Goal: Task Accomplishment & Management: Manage account settings

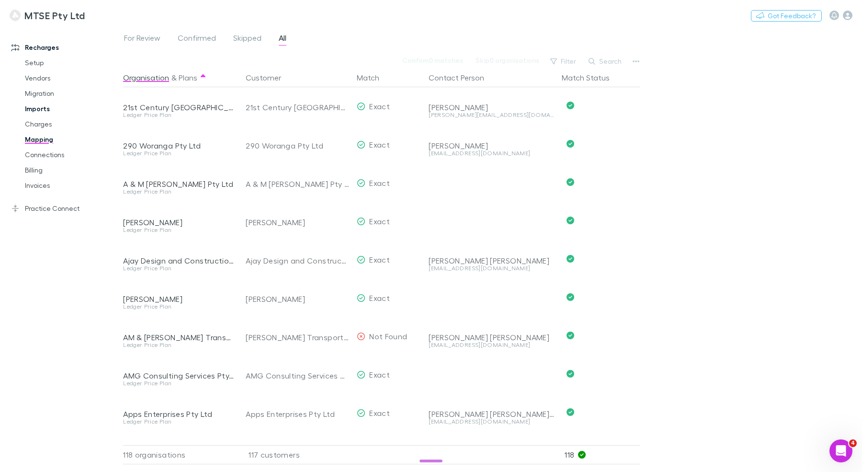
click at [44, 103] on link "Imports" at bounding box center [68, 108] width 106 height 15
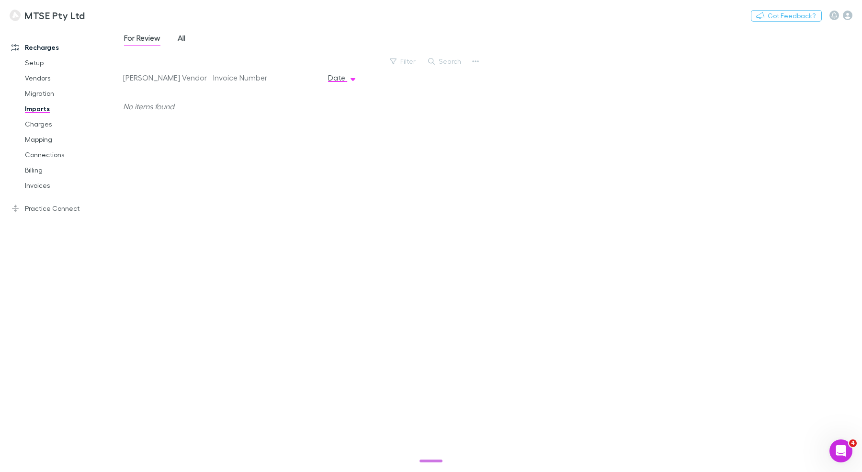
click at [186, 39] on link "All" at bounding box center [182, 39] width 10 height 15
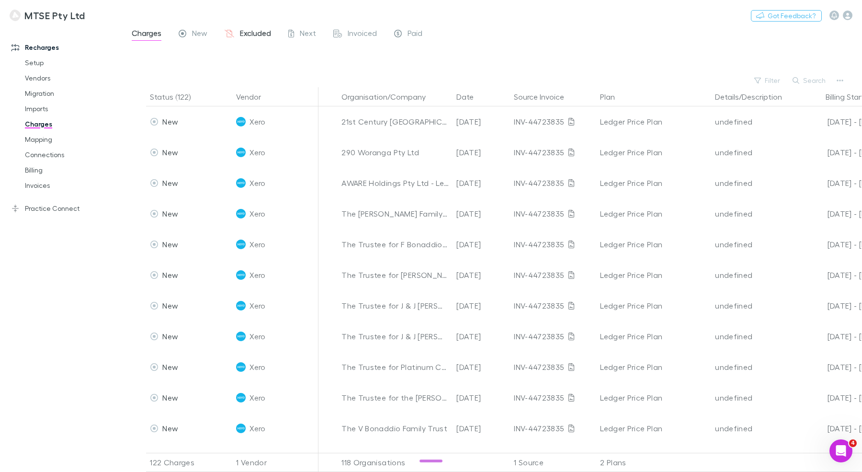
click at [269, 35] on span "Excluded" at bounding box center [255, 34] width 31 height 12
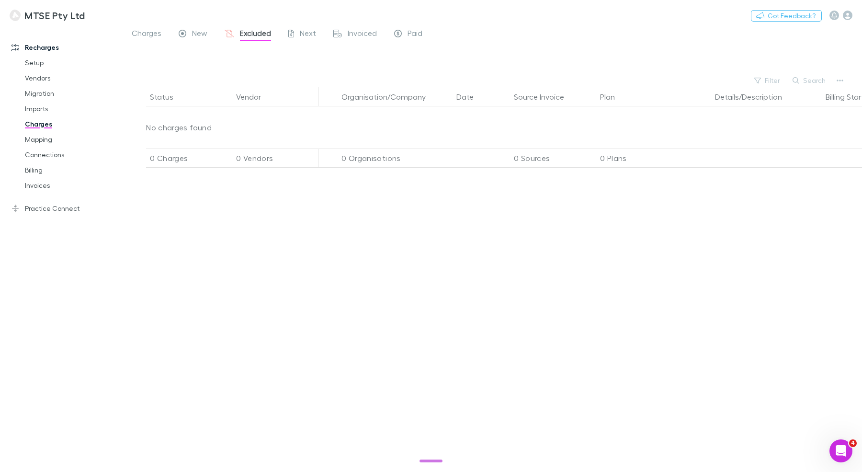
drag, startPoint x: 47, startPoint y: 137, endPoint x: 81, endPoint y: 116, distance: 39.8
click at [47, 137] on link "Mapping" at bounding box center [68, 139] width 106 height 15
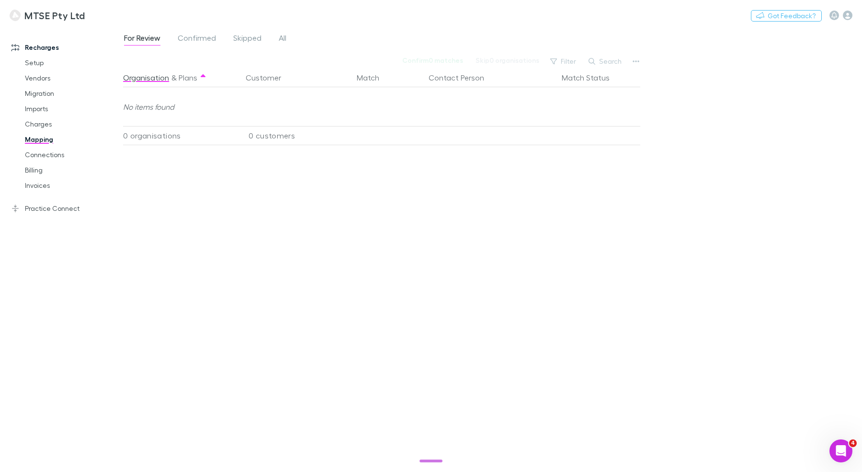
click at [290, 35] on div "For Review Confirmed Skipped All" at bounding box center [209, 39] width 172 height 15
click at [285, 36] on span "All" at bounding box center [283, 39] width 8 height 12
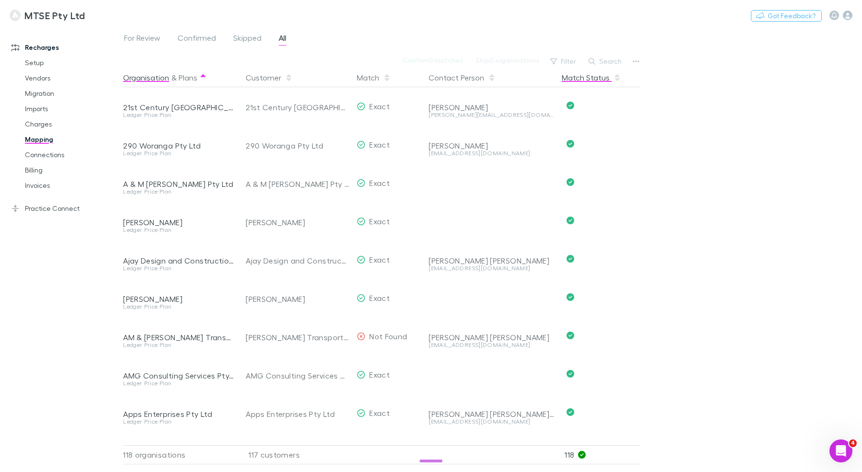
scroll to position [0, 1]
click at [832, 454] on div "Open Intercom Messenger" at bounding box center [840, 450] width 32 height 32
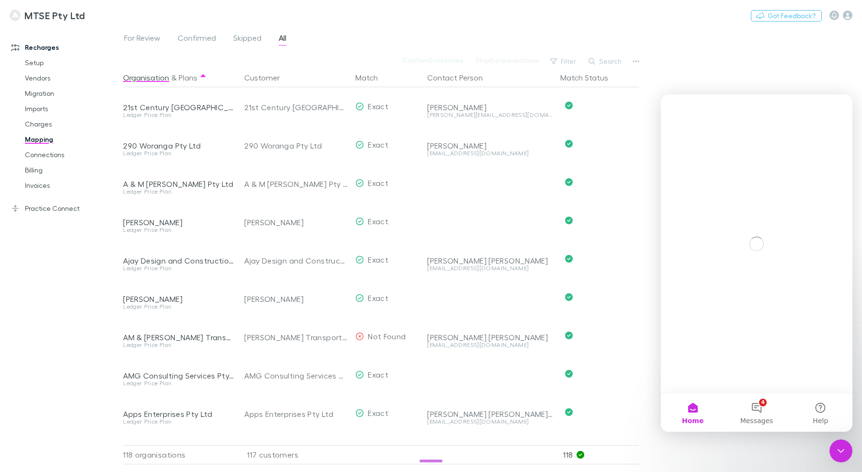
scroll to position [0, 0]
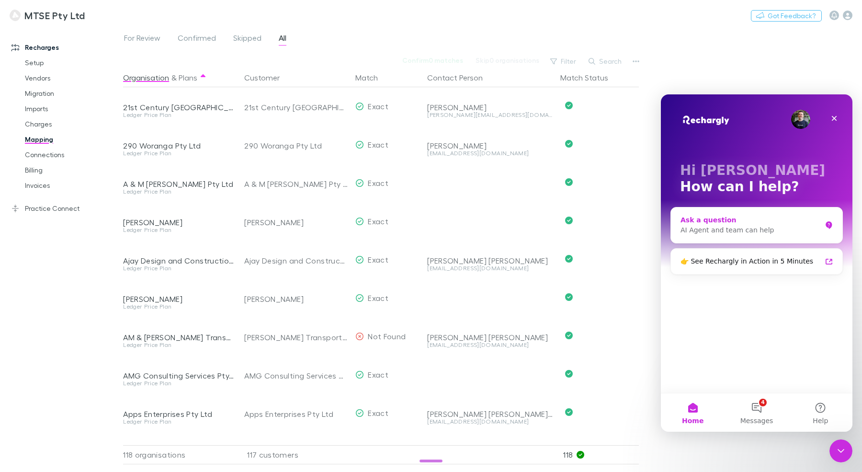
click at [717, 228] on div "AI Agent and team can help" at bounding box center [751, 230] width 141 height 10
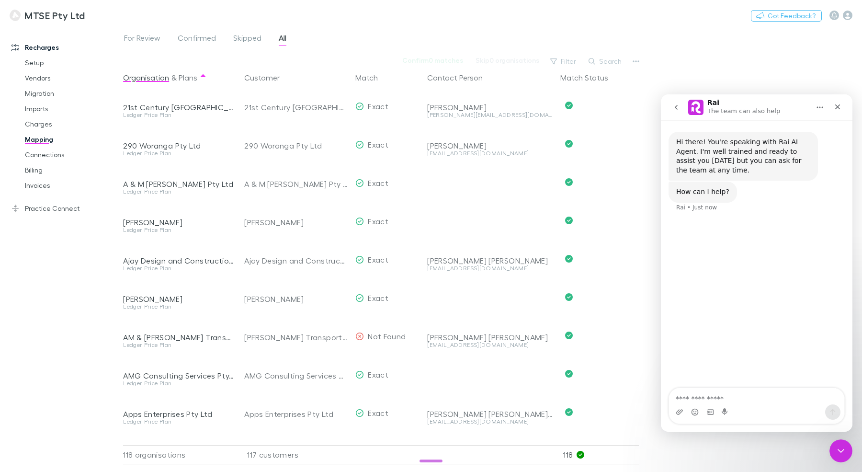
click at [678, 106] on icon "go back" at bounding box center [677, 107] width 8 height 8
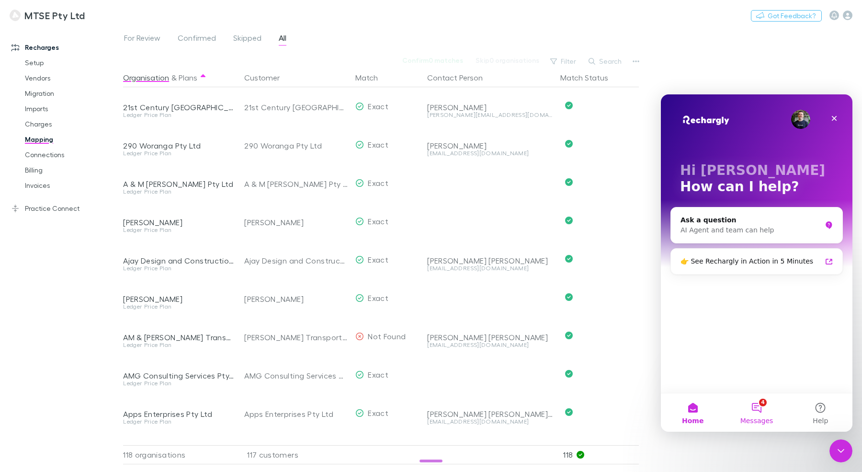
click at [766, 403] on button "4 Messages" at bounding box center [757, 412] width 64 height 38
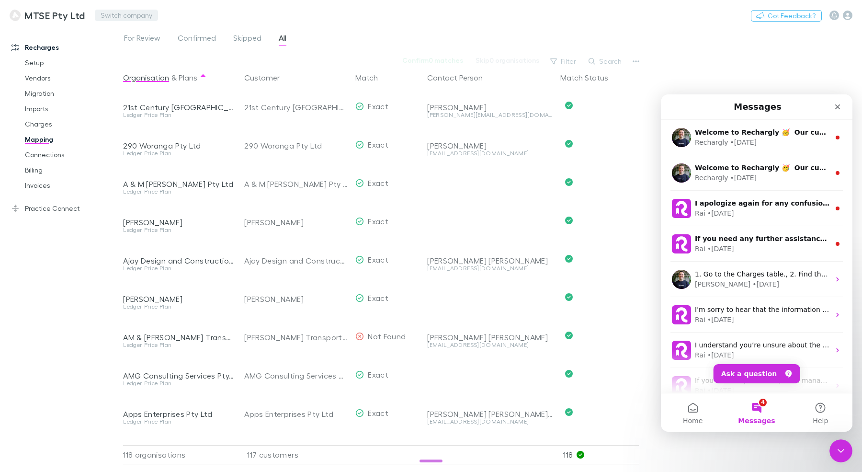
click at [131, 14] on button "Switch company" at bounding box center [126, 15] width 63 height 11
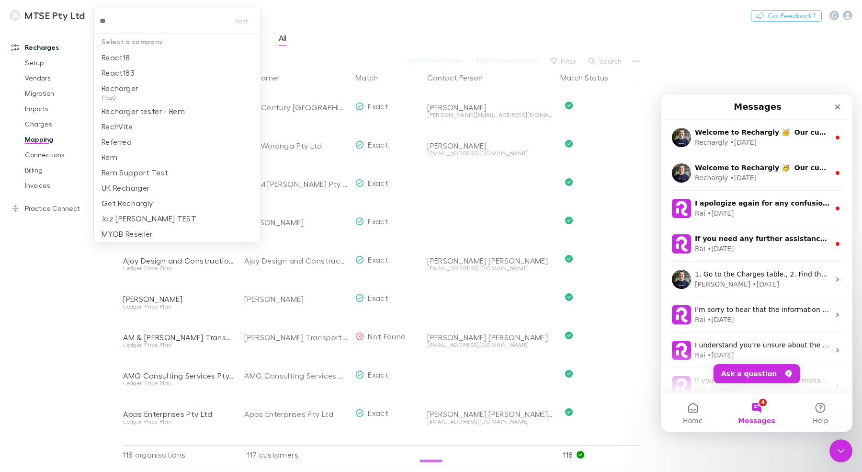
type input "***"
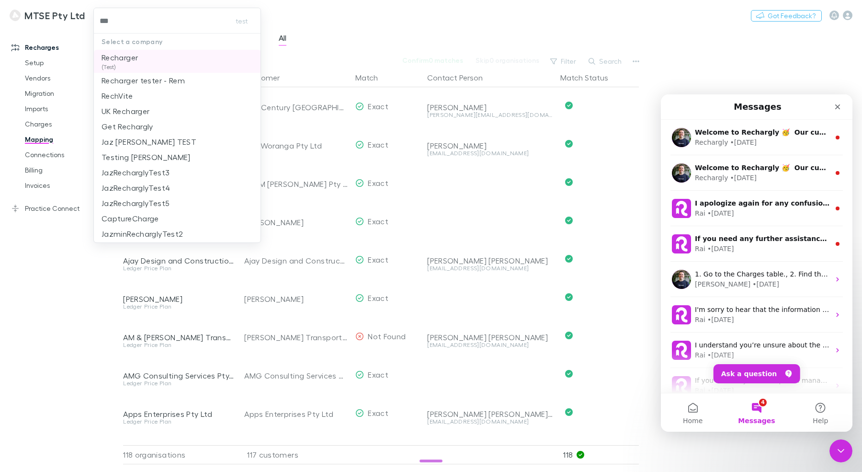
click at [132, 61] on p "Recharger" at bounding box center [120, 57] width 36 height 11
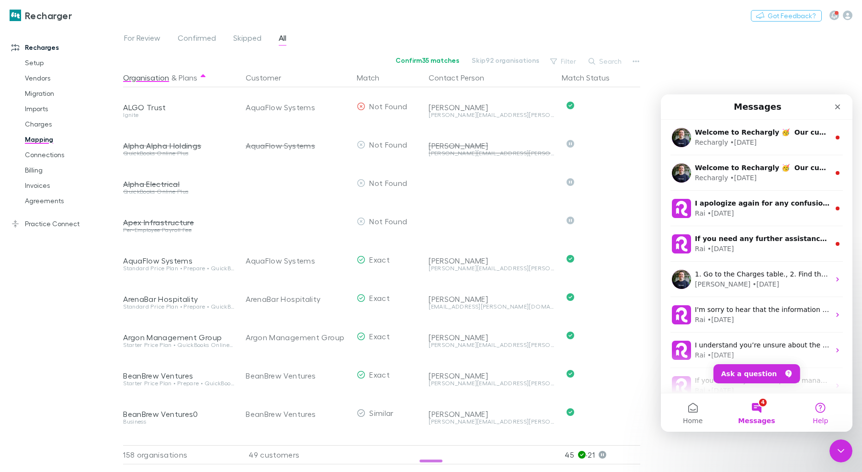
click at [818, 413] on button "Help" at bounding box center [821, 412] width 64 height 38
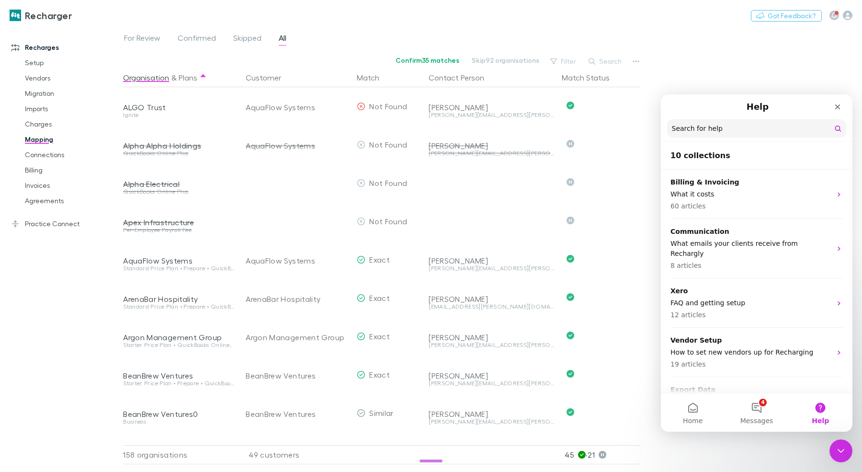
click at [752, 124] on input "Search for help" at bounding box center [756, 128] width 179 height 18
click at [751, 125] on input "Search for help" at bounding box center [757, 129] width 178 height 18
type input "**********"
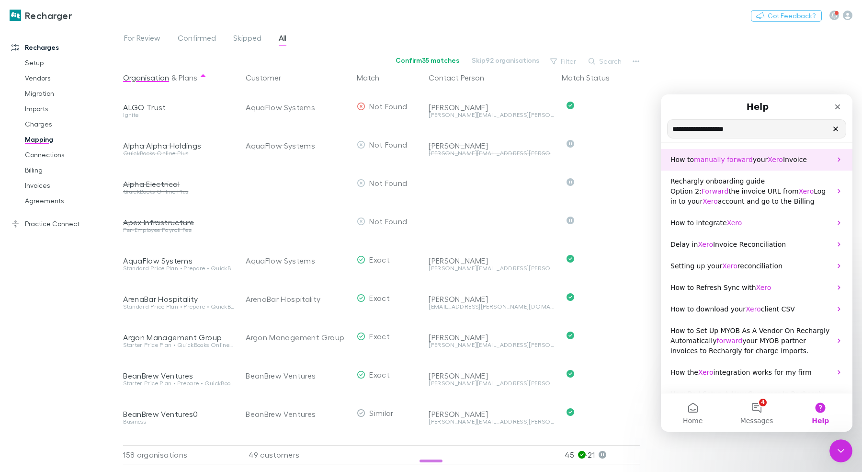
click at [712, 161] on span "manually" at bounding box center [709, 160] width 31 height 8
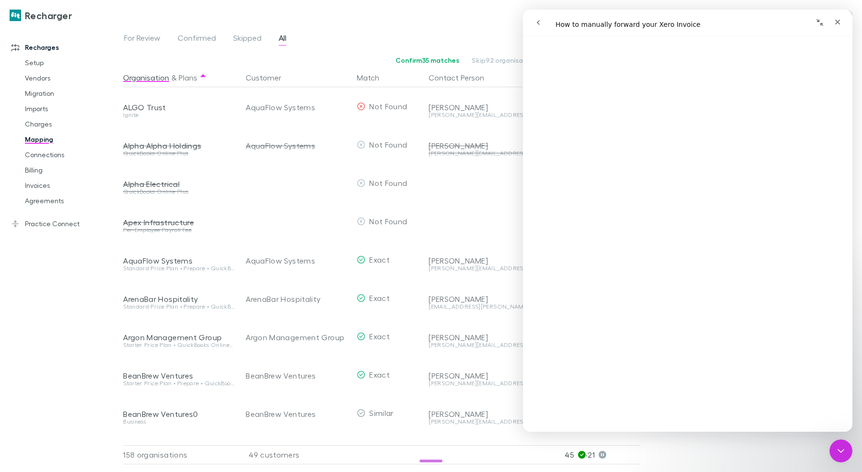
scroll to position [224, 0]
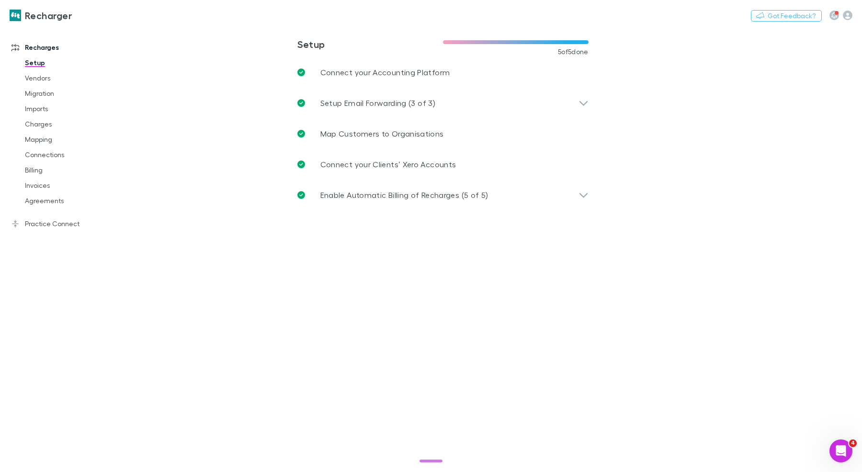
click at [66, 17] on h3 "Recharger" at bounding box center [48, 15] width 47 height 11
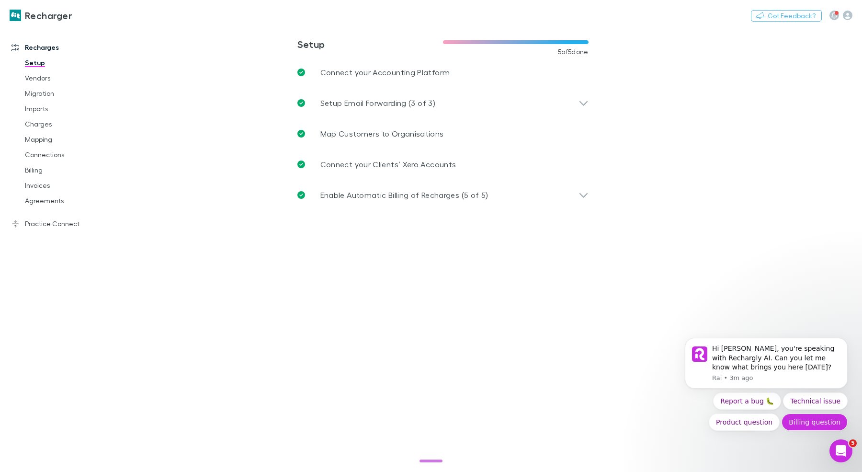
click at [804, 429] on button "Billing question" at bounding box center [815, 421] width 66 height 17
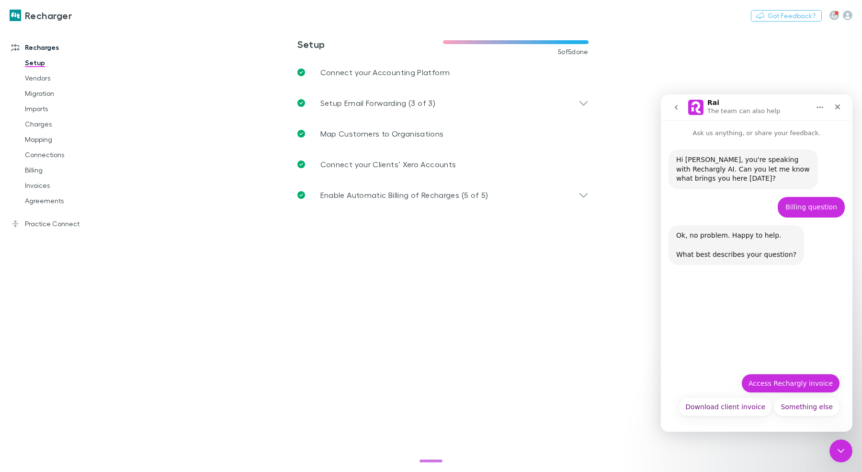
click at [804, 380] on button "Access Rechargly invoice" at bounding box center [791, 383] width 99 height 19
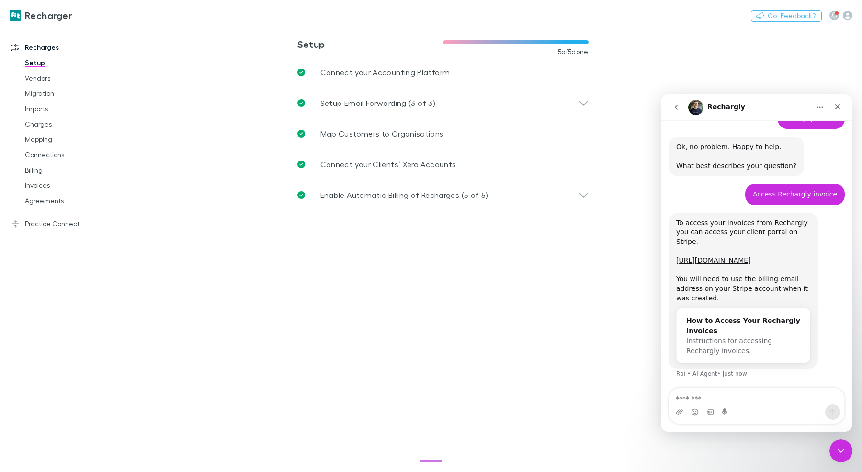
scroll to position [89, 0]
type textarea "**********"
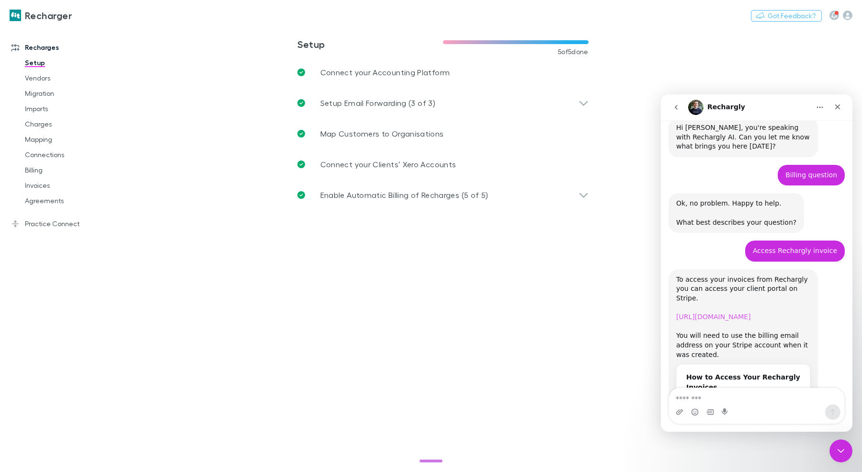
scroll to position [117, 0]
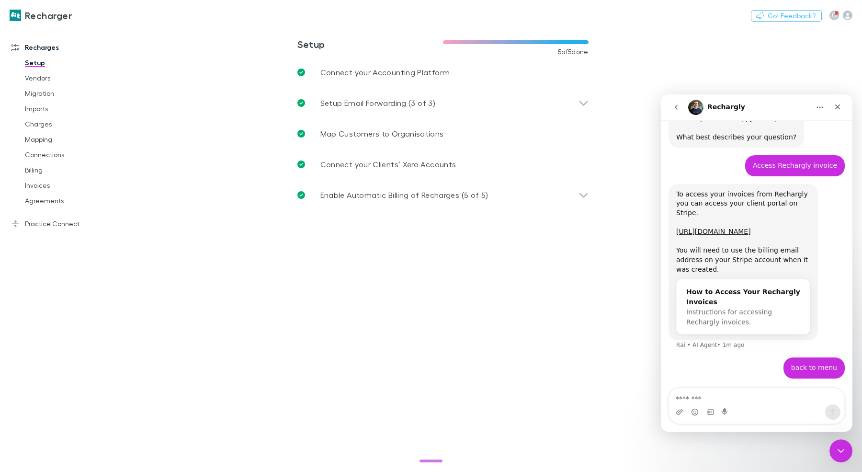
click at [678, 105] on icon "go back" at bounding box center [677, 107] width 8 height 8
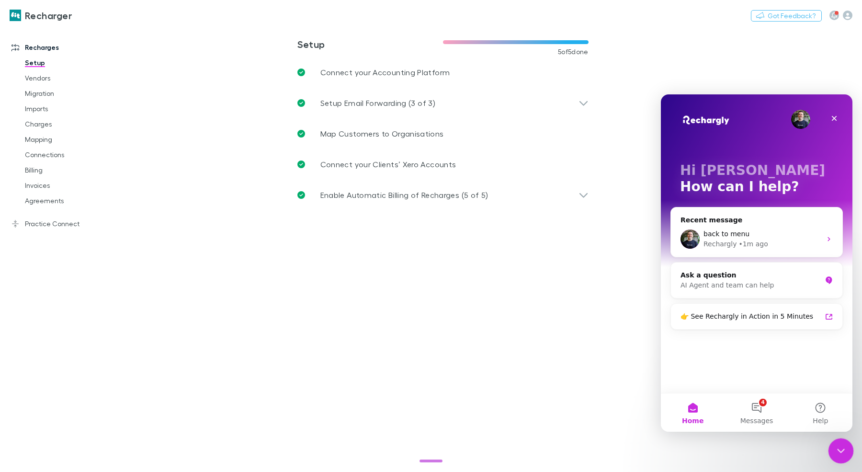
click at [843, 451] on icon "Close Intercom Messenger" at bounding box center [839, 449] width 11 height 11
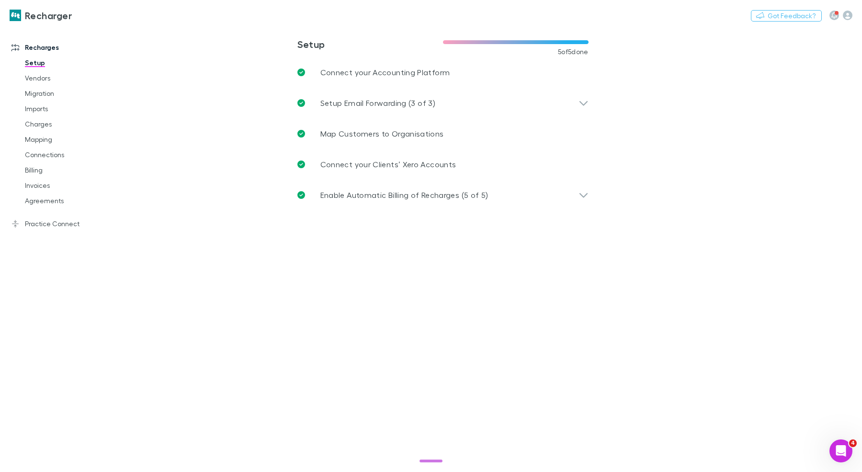
click at [619, 369] on main "**********" at bounding box center [492, 249] width 739 height 445
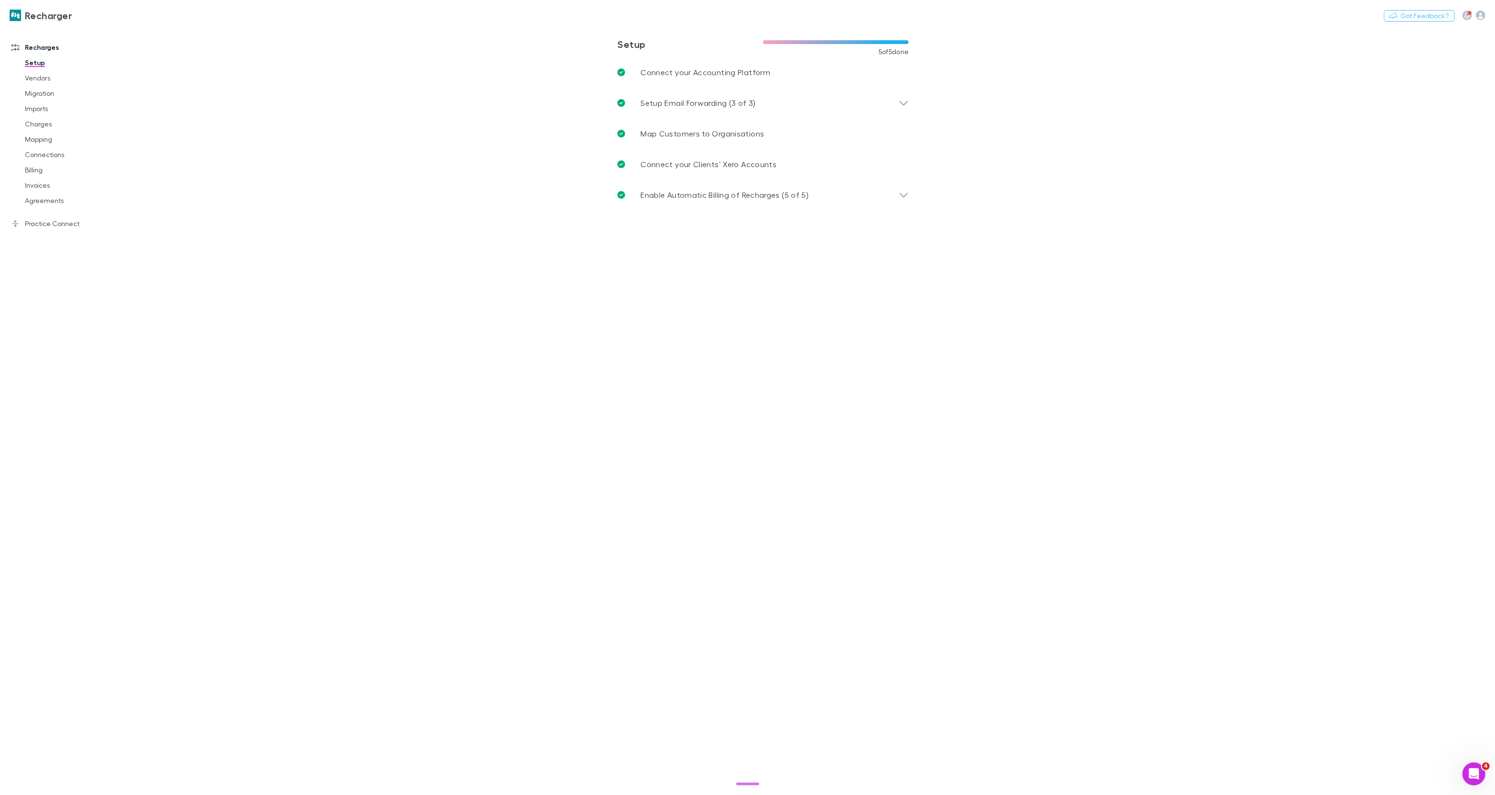
click at [1492, 783] on main "**********" at bounding box center [813, 411] width 1364 height 769
click at [1482, 781] on div "Open Intercom Messenger" at bounding box center [1473, 773] width 32 height 32
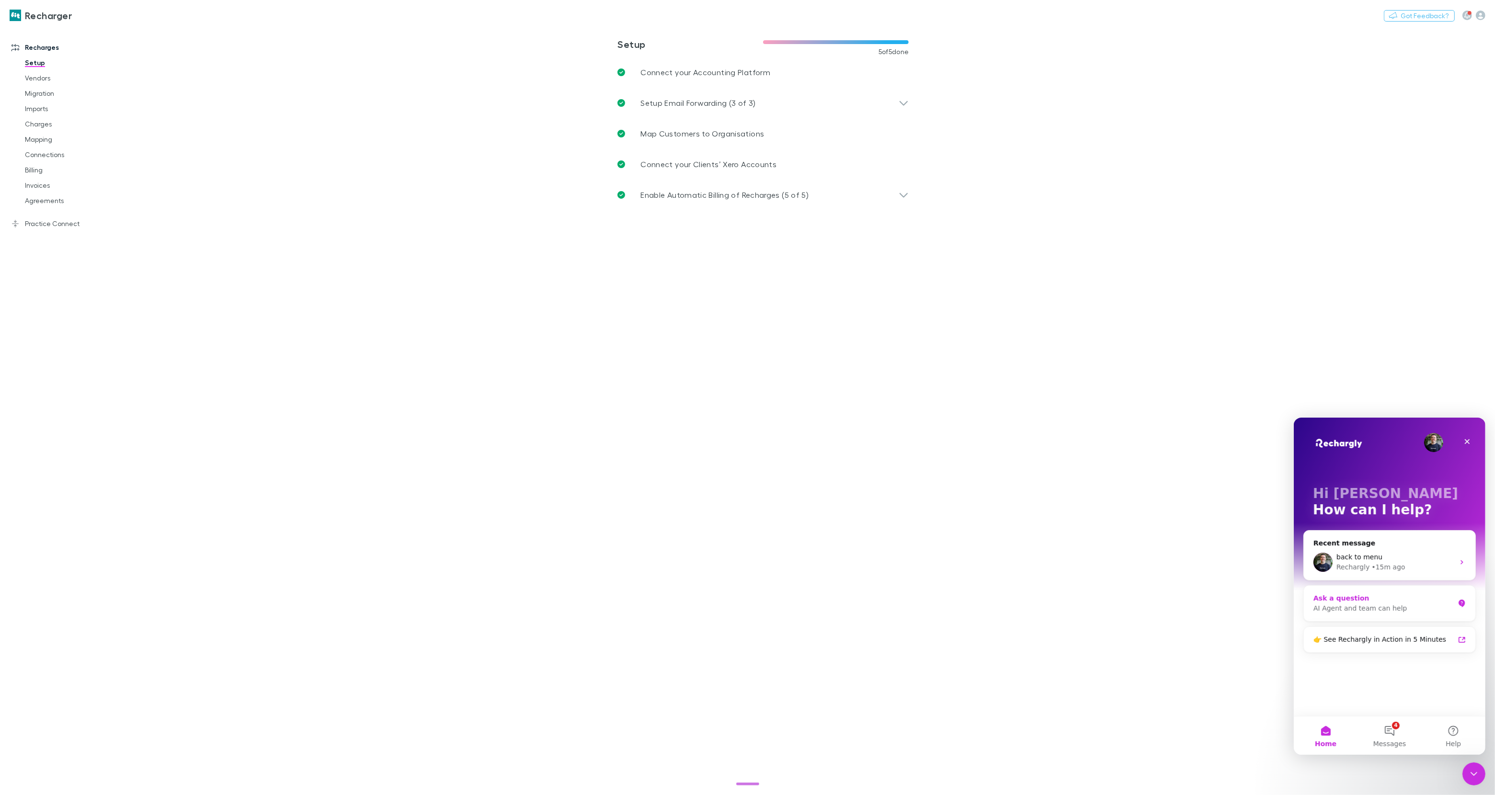
click at [1318, 597] on div "Ask a question" at bounding box center [1383, 598] width 141 height 10
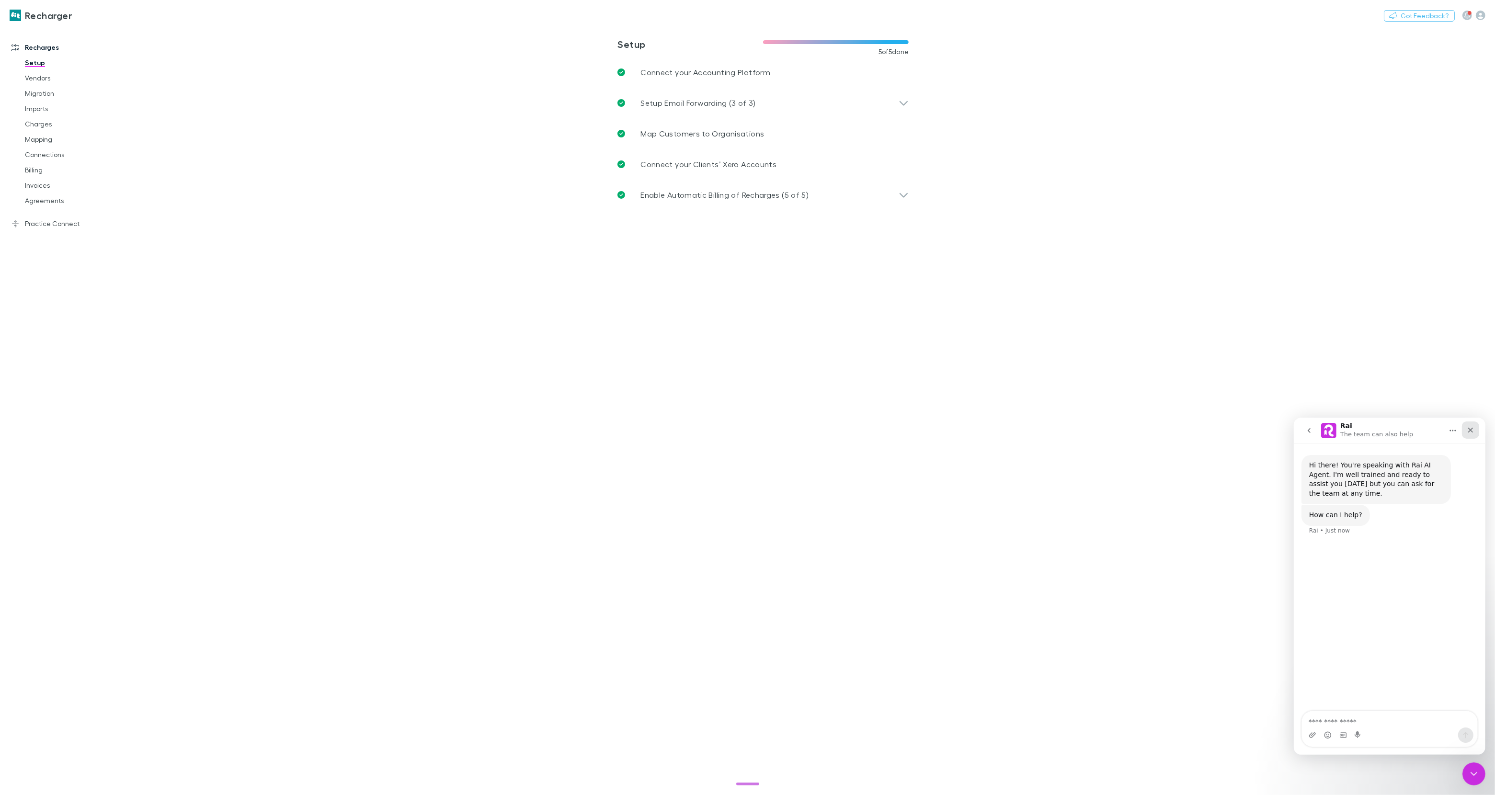
click at [1472, 429] on icon "Close" at bounding box center [1471, 430] width 8 height 8
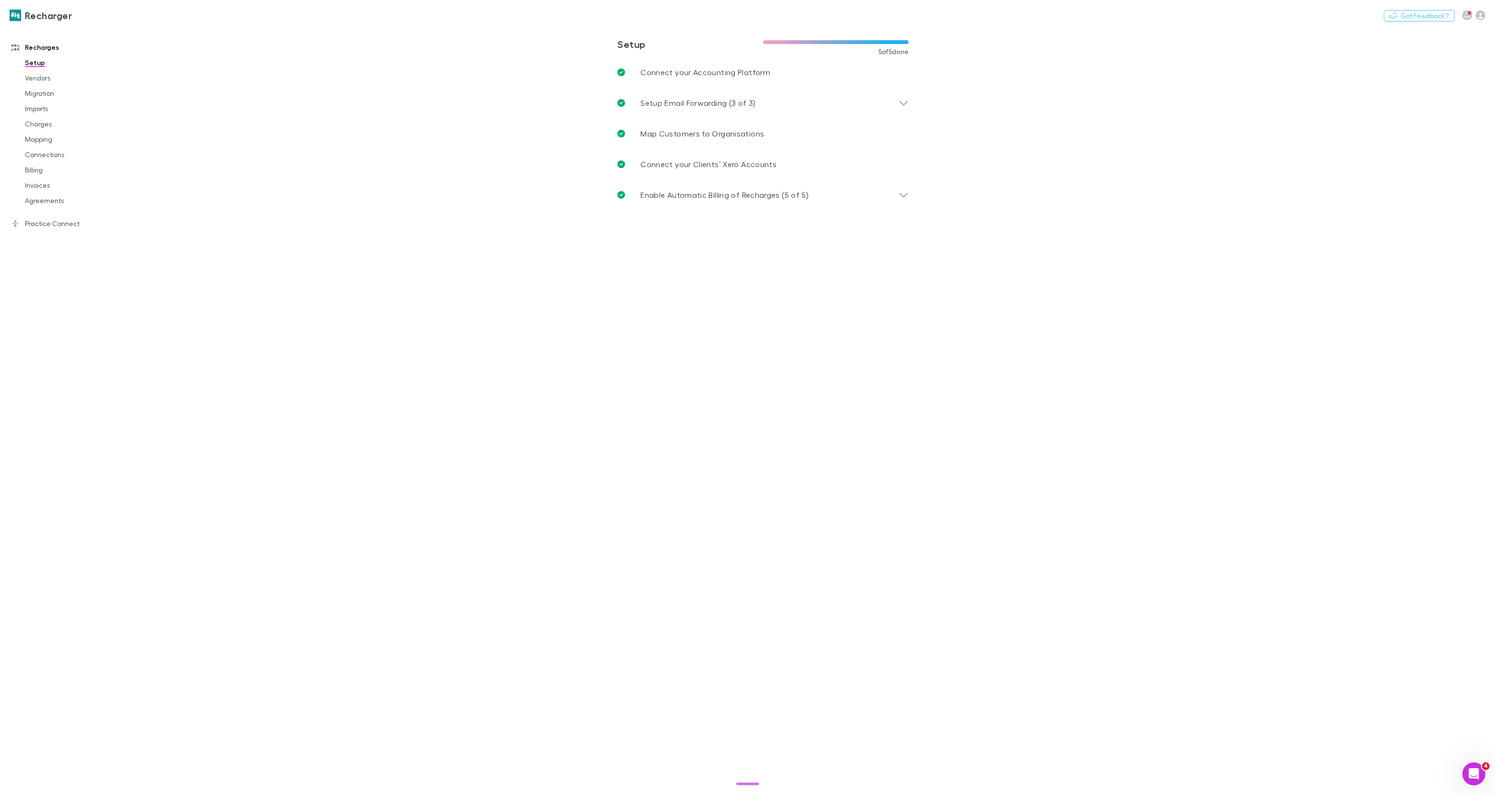
click at [1085, 427] on main "**********" at bounding box center [813, 411] width 1364 height 769
click at [1469, 772] on icon "Open Intercom Messenger" at bounding box center [1473, 773] width 16 height 16
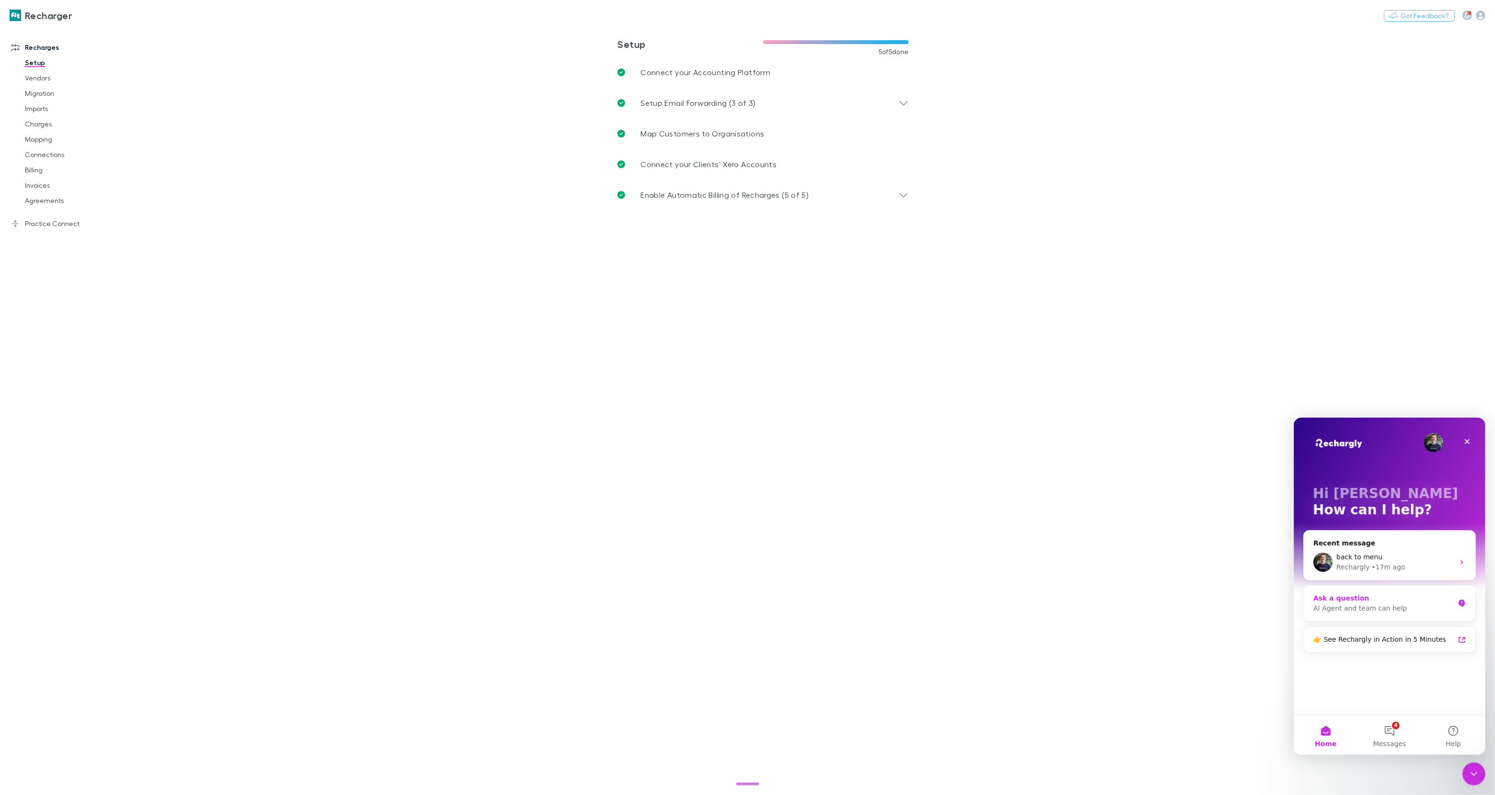
click at [1345, 599] on div "Ask a question" at bounding box center [1383, 598] width 141 height 10
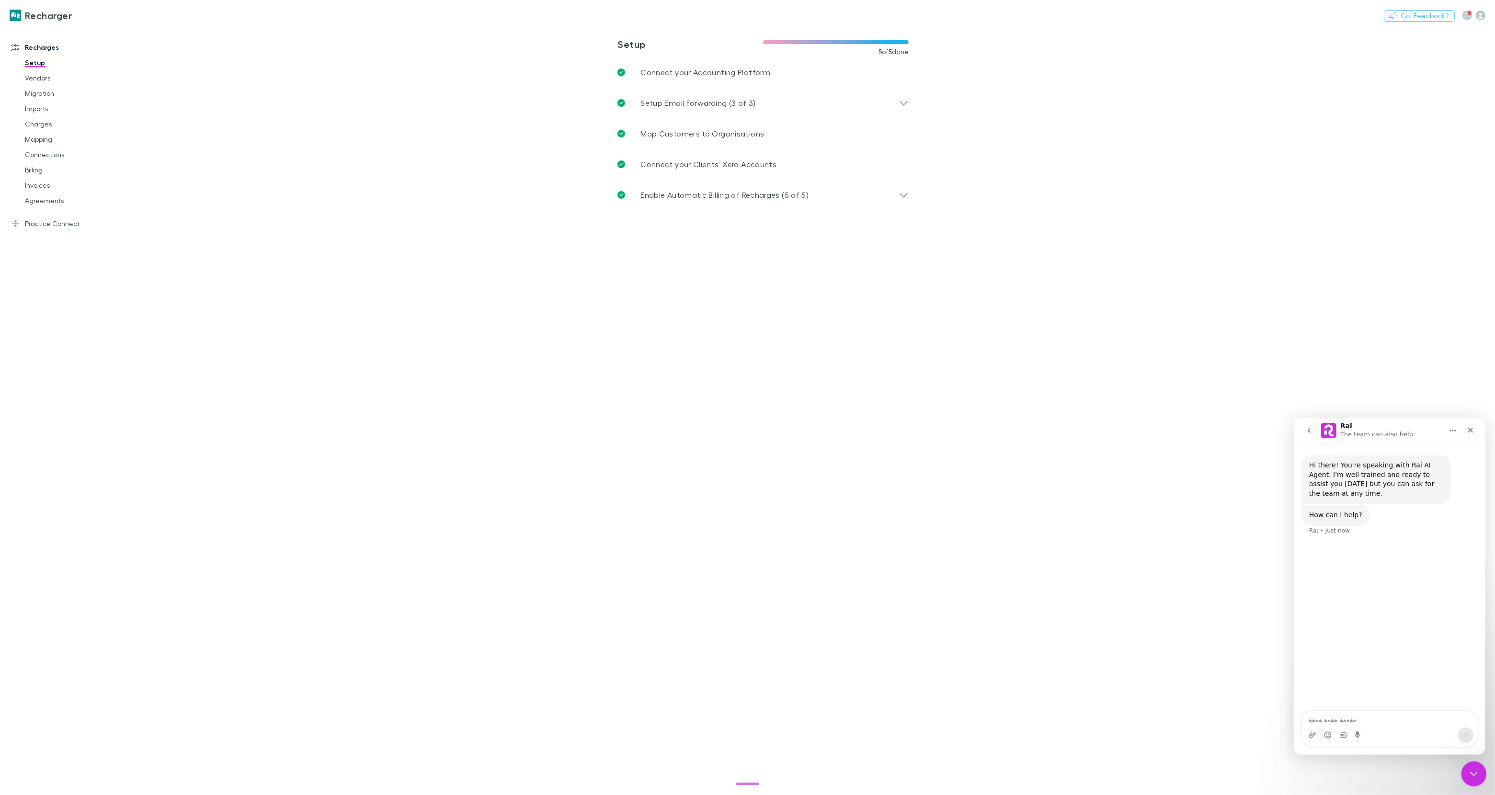
click at [1478, 784] on html at bounding box center [1472, 772] width 23 height 23
click at [1099, 650] on main "**********" at bounding box center [813, 411] width 1364 height 769
click at [1474, 433] on icon "Close" at bounding box center [1471, 430] width 8 height 8
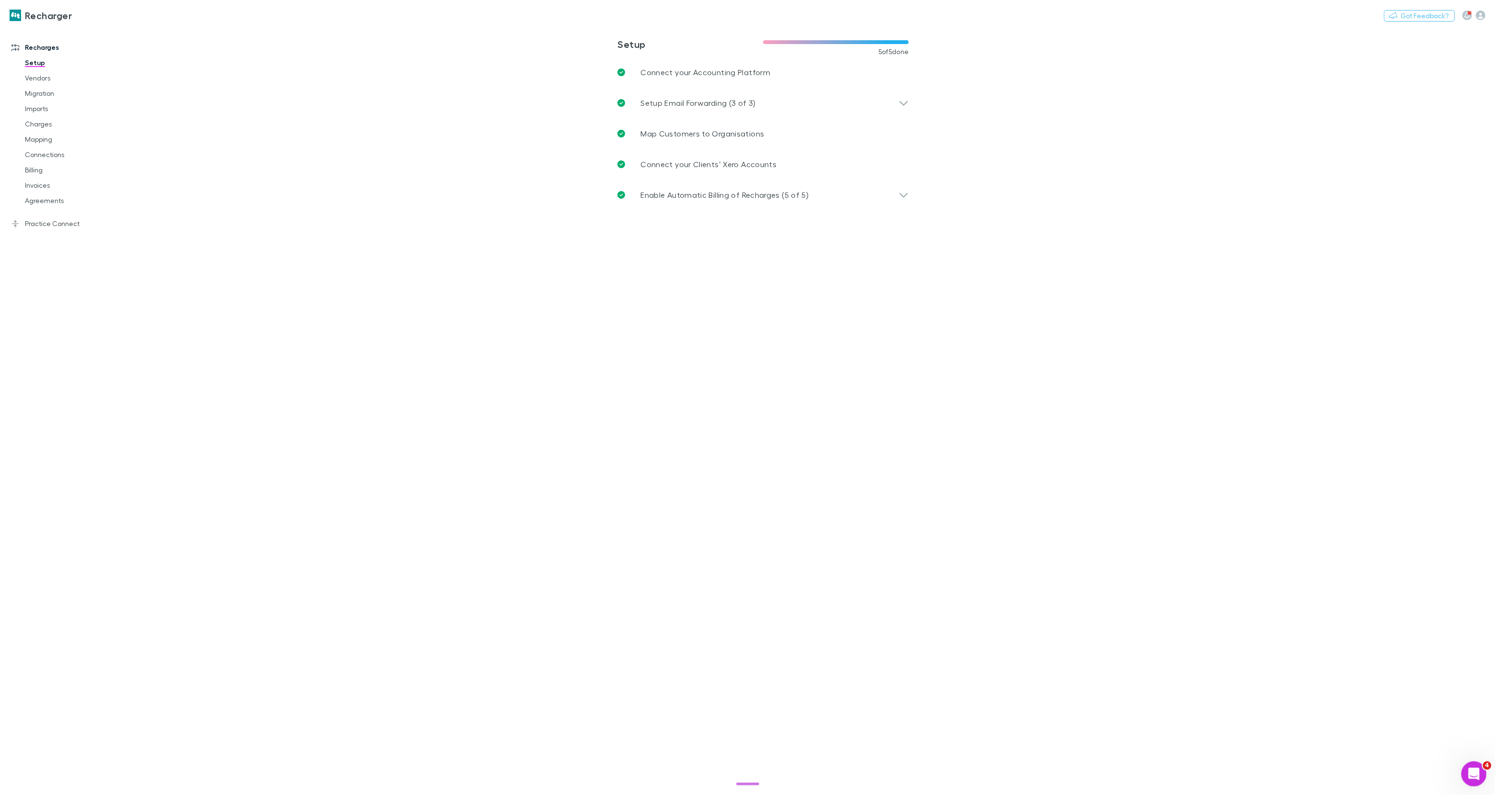
click at [1470, 763] on div "Open Intercom Messenger" at bounding box center [1473, 773] width 32 height 32
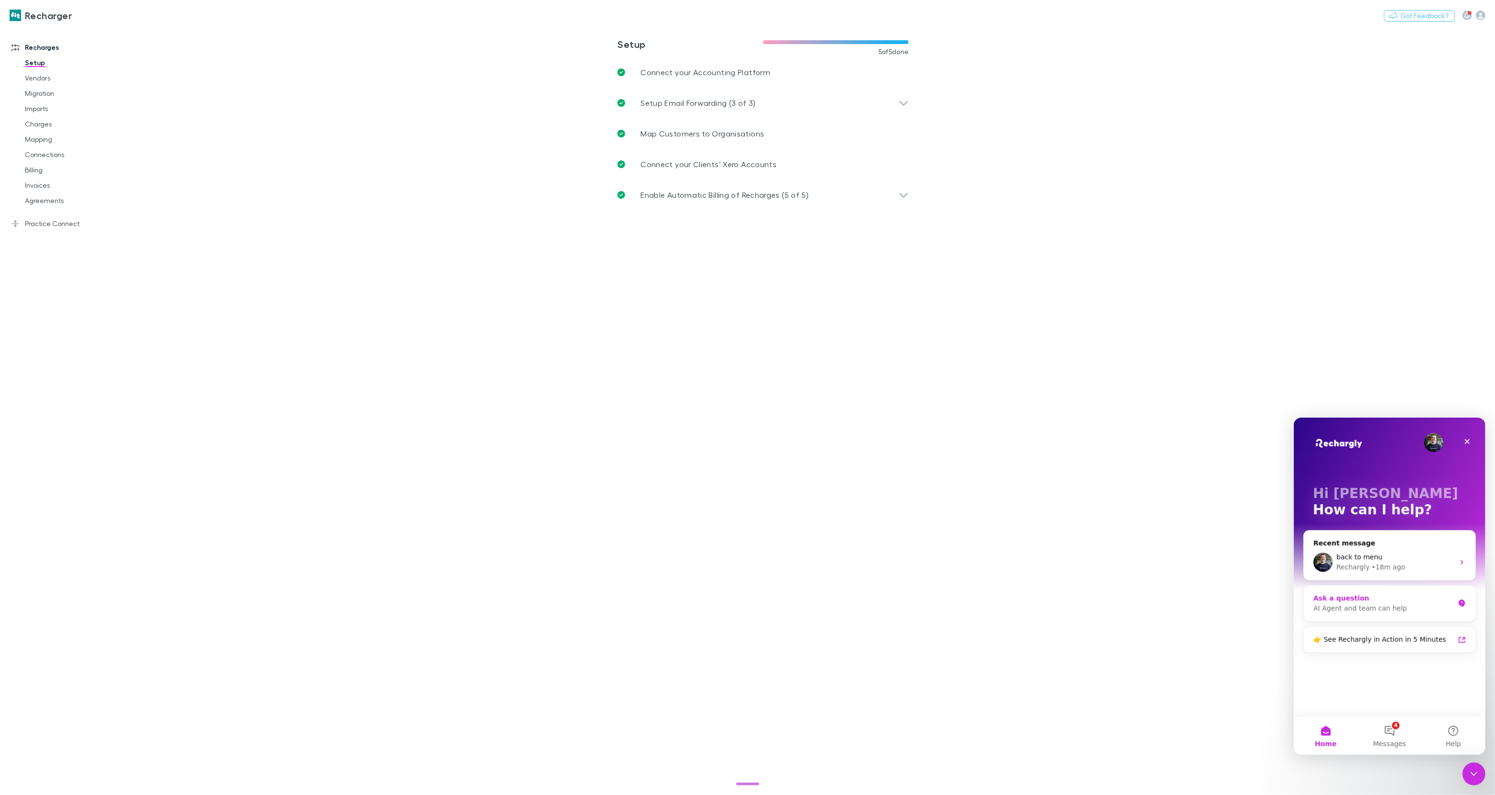
click at [1434, 605] on div "AI Agent and team can help" at bounding box center [1383, 608] width 141 height 10
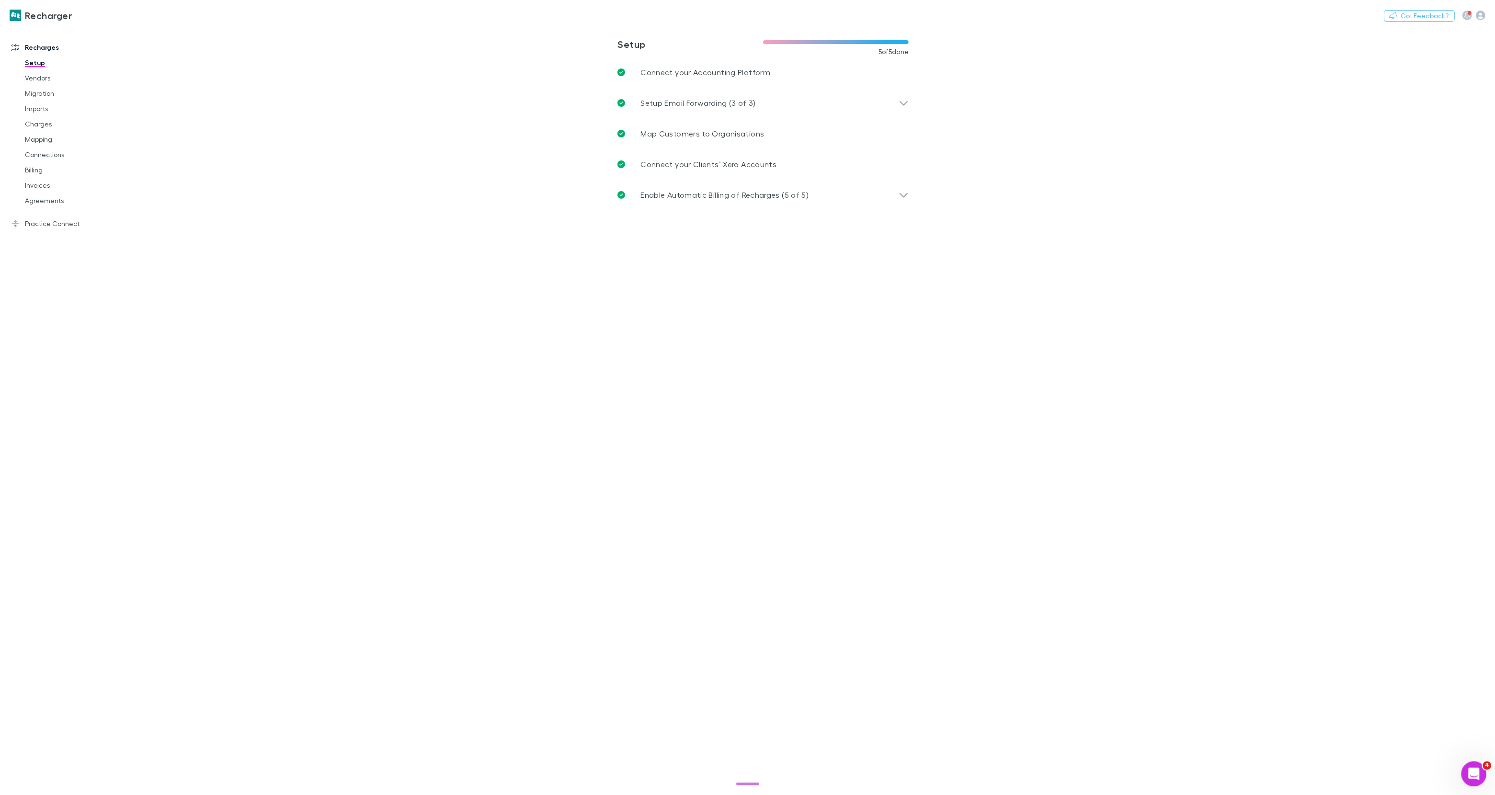
click at [1465, 765] on div "Open Intercom Messenger" at bounding box center [1473, 773] width 32 height 32
click at [1390, 742] on span "Messages" at bounding box center [1389, 743] width 33 height 7
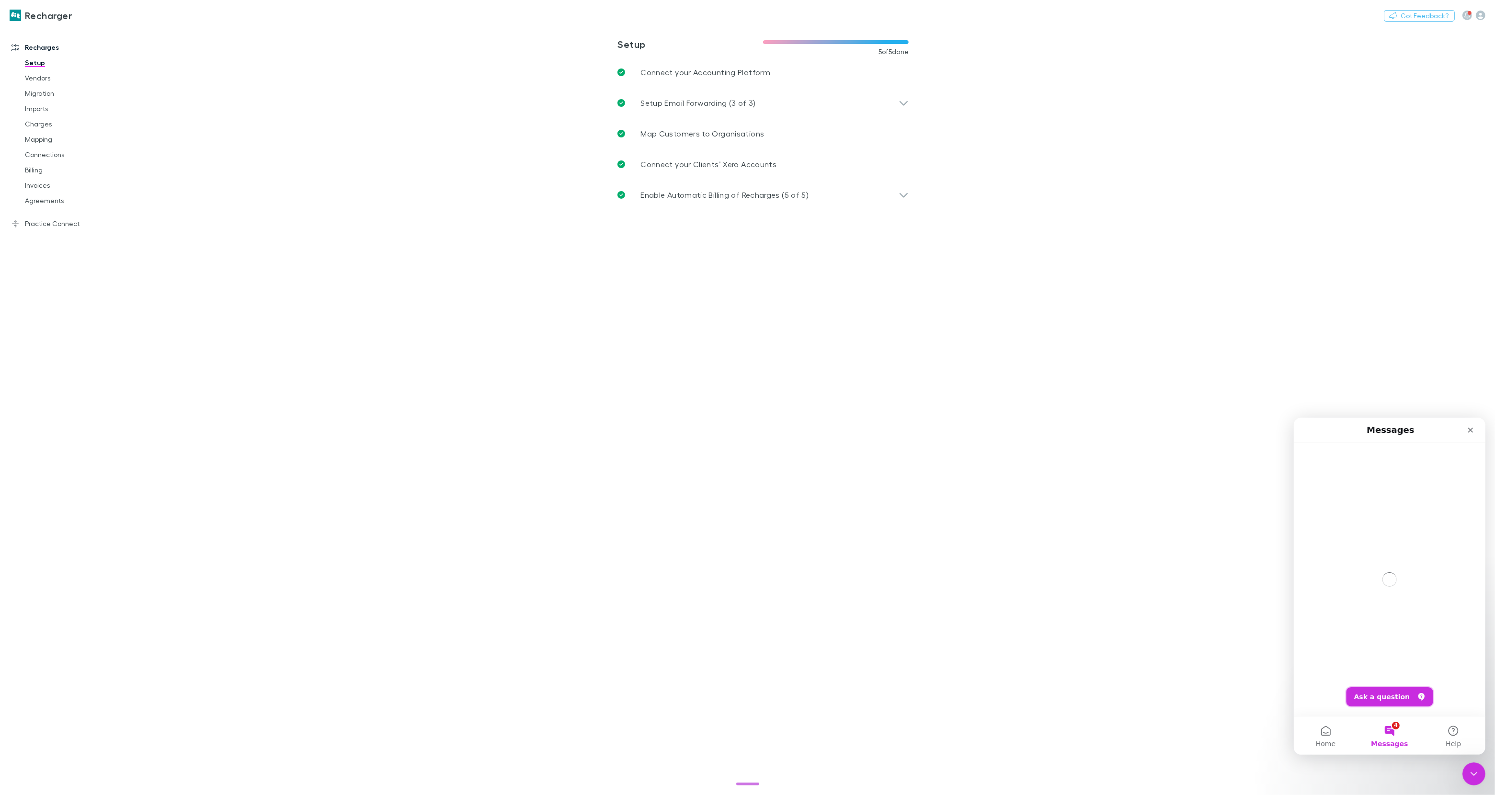
click at [1395, 694] on button "Ask a question" at bounding box center [1389, 696] width 87 height 19
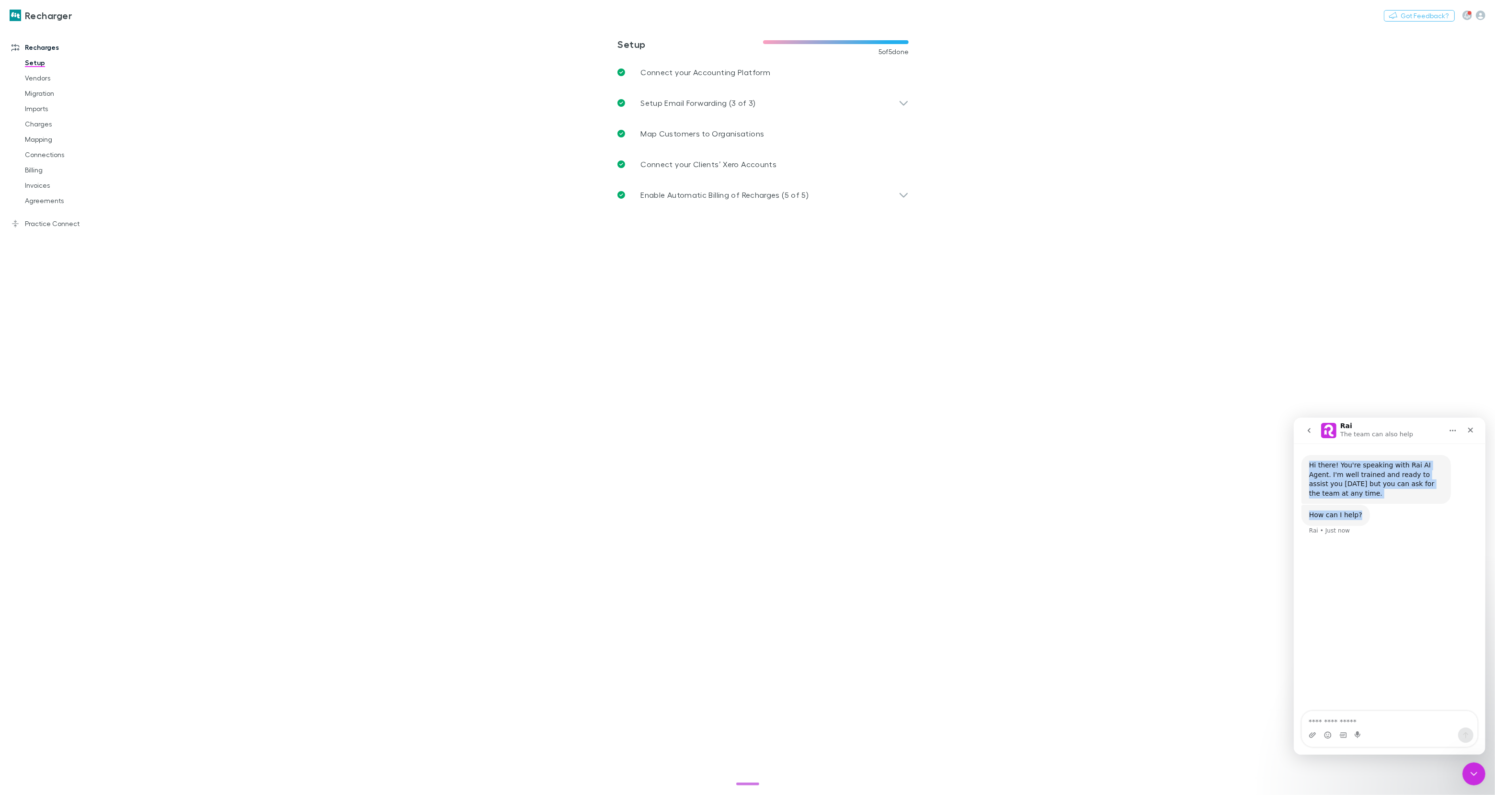
drag, startPoint x: 1360, startPoint y: 518, endPoint x: 1300, endPoint y: 468, distance: 78.2
click at [1300, 468] on div "Hi there! You're speaking with Rai AI Agent. I'm well trained and ready to assi…" at bounding box center [1390, 494] width 192 height 103
copy div "Hi there! You're speaking with Rai AI Agent. I'm well trained and ready to assi…"
click at [1476, 11] on icon "button" at bounding box center [1481, 16] width 10 height 10
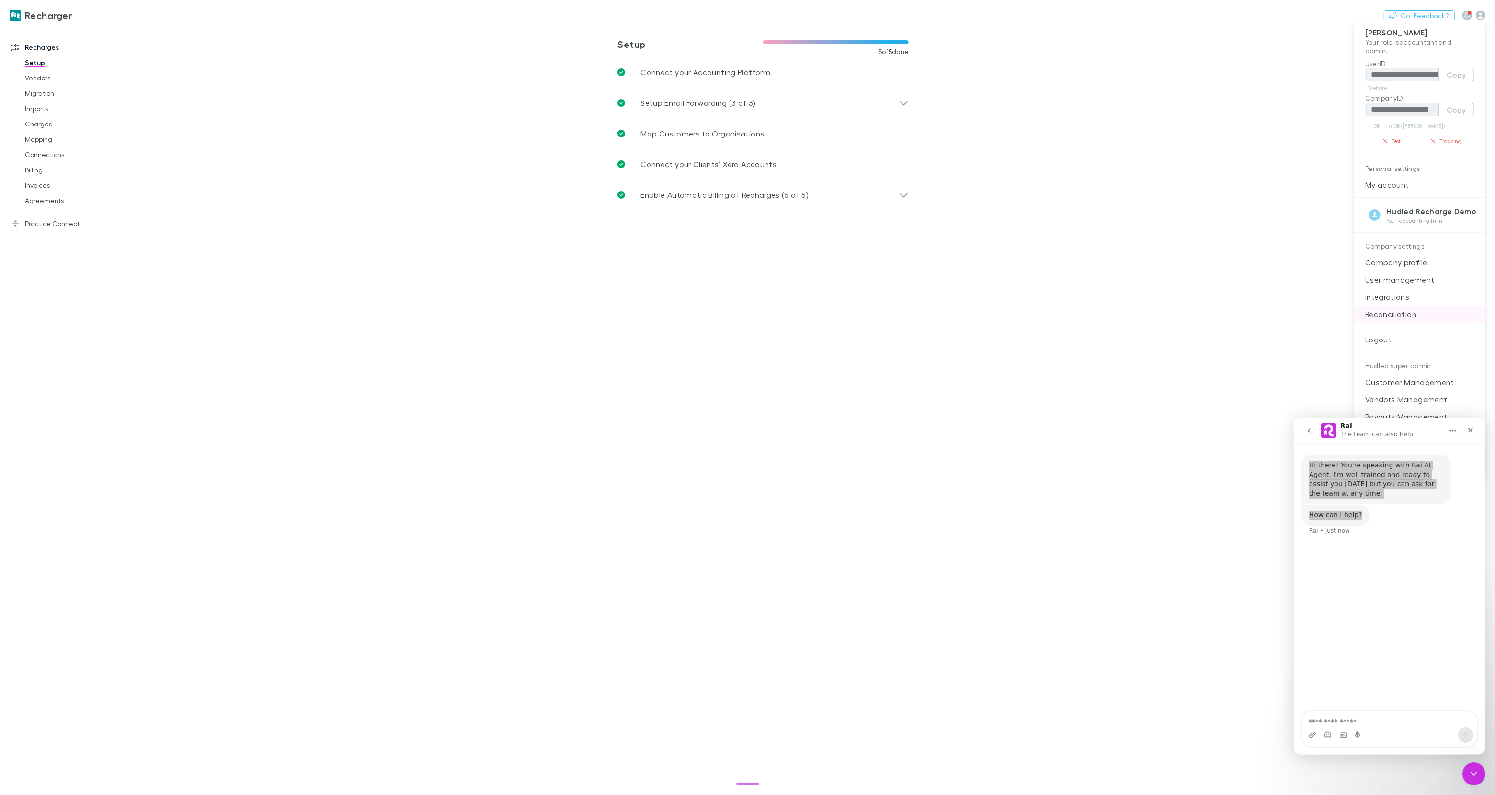
click at [1391, 320] on p "Reconciliation" at bounding box center [1420, 314] width 132 height 17
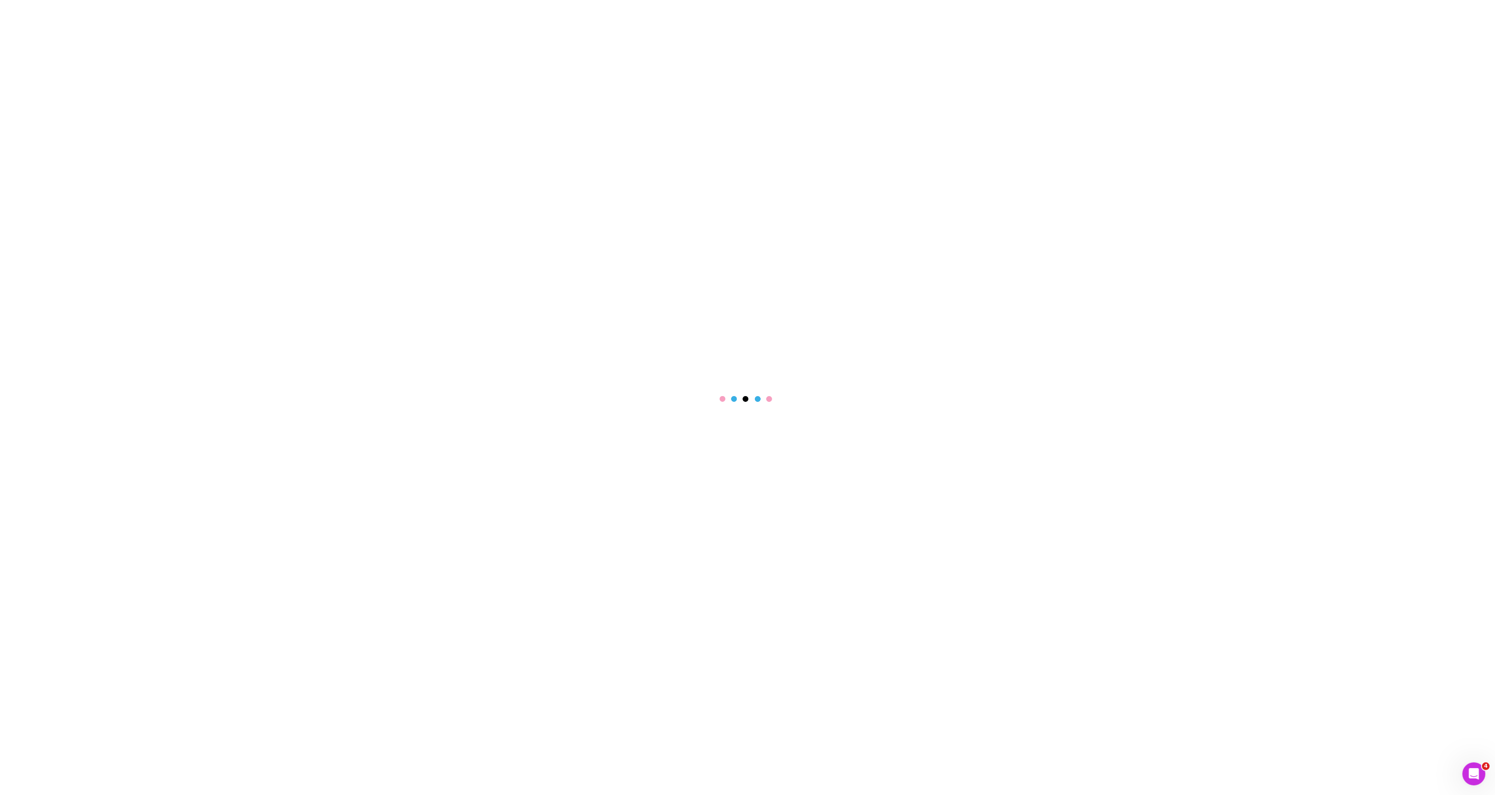
select select "****"
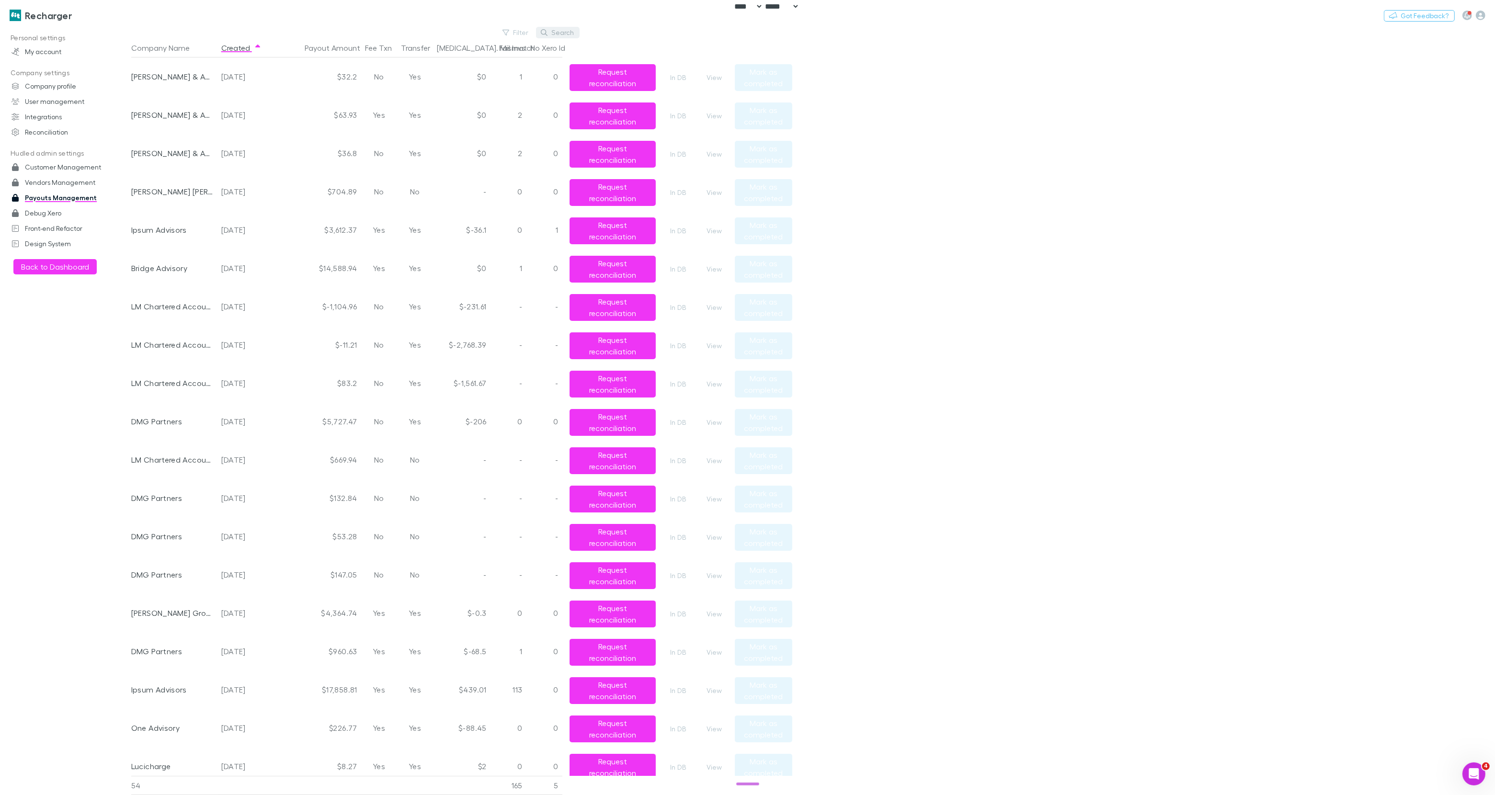
click at [562, 29] on button "Search" at bounding box center [558, 32] width 44 height 11
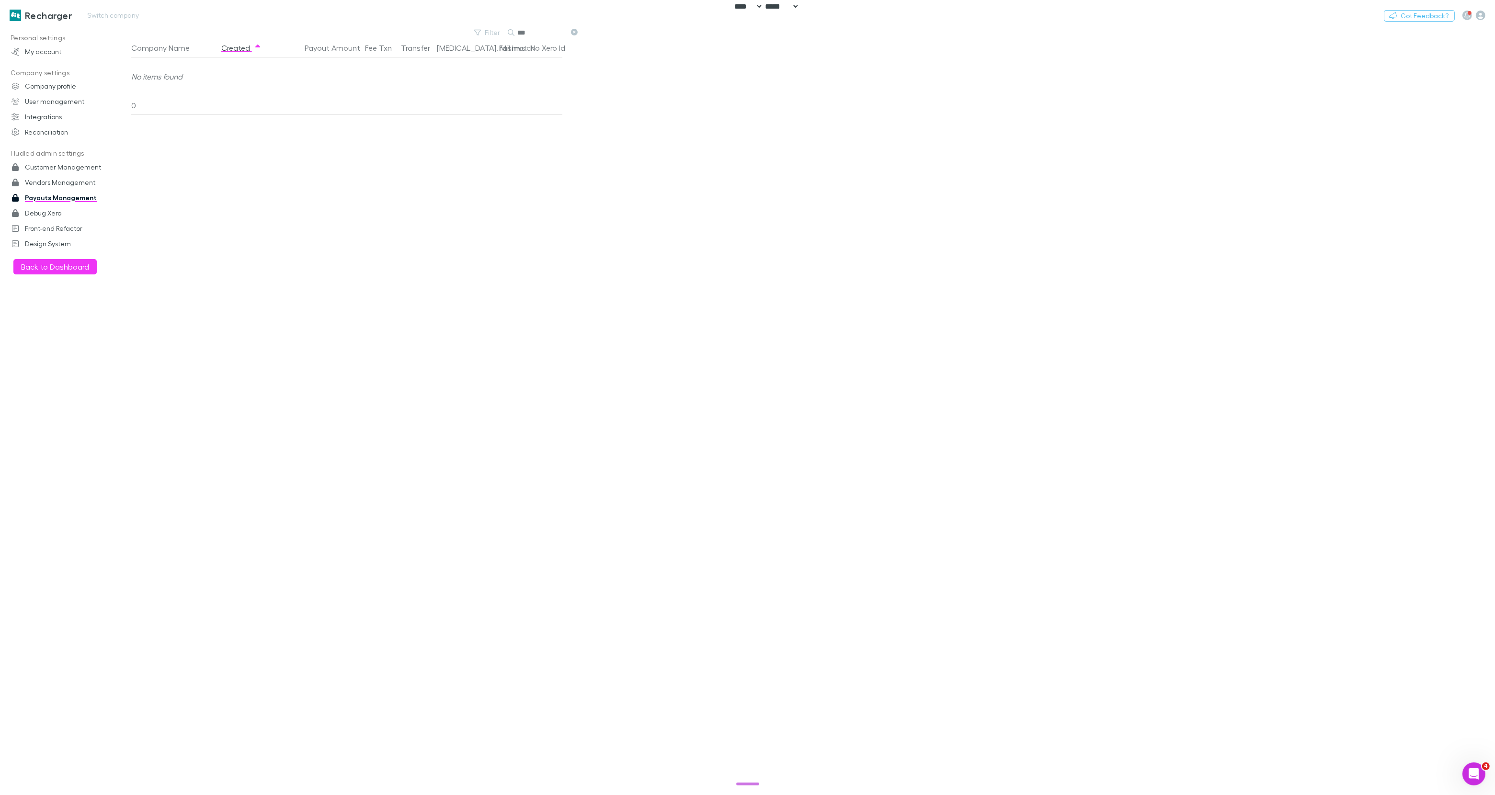
type input "***"
